Goal: Information Seeking & Learning: Learn about a topic

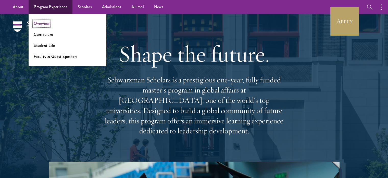
click at [46, 23] on link "Overview" at bounding box center [42, 23] width 16 height 6
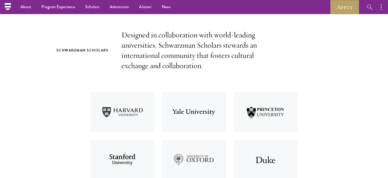
scroll to position [152, 0]
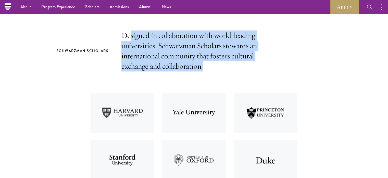
drag, startPoint x: 131, startPoint y: 37, endPoint x: 204, endPoint y: 66, distance: 78.7
click at [204, 66] on p "Designed in collaboration with world-leading universities, Schwarzman Scholars …" at bounding box center [195, 50] width 146 height 41
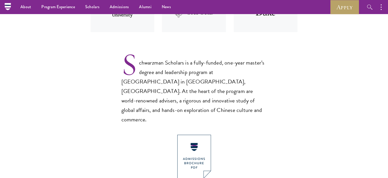
scroll to position [0, 0]
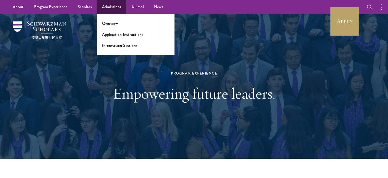
click at [114, 17] on ul "Overview Application Instructions Information Sessions" at bounding box center [136, 34] width 78 height 41
click at [114, 19] on ul "Overview Application Instructions Information Sessions" at bounding box center [136, 34] width 78 height 41
click at [112, 23] on link "Overview" at bounding box center [110, 23] width 16 height 6
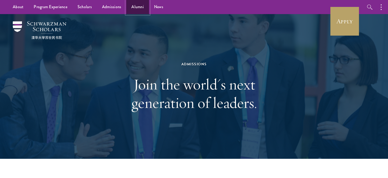
click at [138, 3] on link "Alumni" at bounding box center [137, 7] width 23 height 14
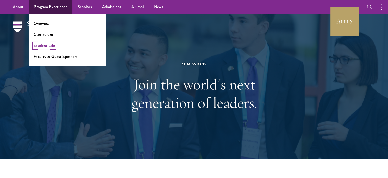
click at [49, 44] on link "Student Life" at bounding box center [44, 45] width 21 height 6
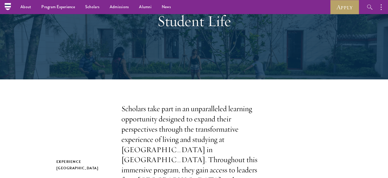
scroll to position [31, 0]
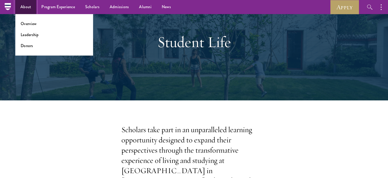
drag, startPoint x: 133, startPoint y: 0, endPoint x: 22, endPoint y: 6, distance: 110.2
click at [22, 6] on link "About" at bounding box center [25, 7] width 21 height 14
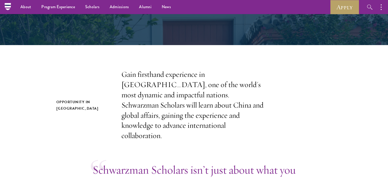
scroll to position [61, 0]
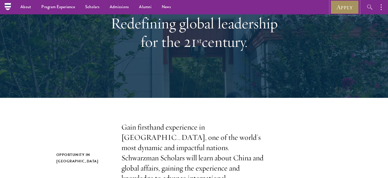
click at [341, 12] on link "Apply" at bounding box center [345, 7] width 29 height 14
